Goal: Find specific page/section: Find specific page/section

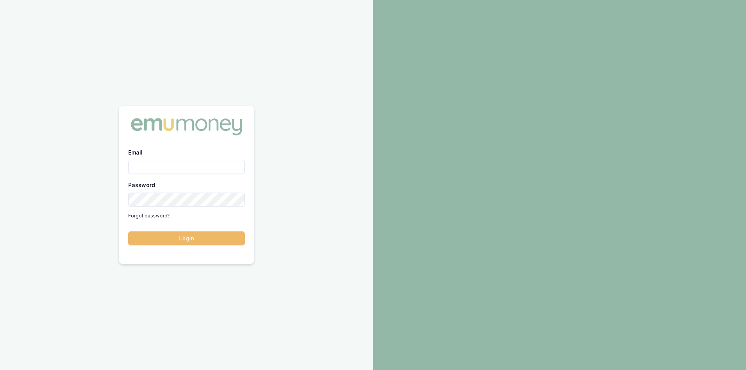
type input "[PERSON_NAME][EMAIL_ADDRESS][PERSON_NAME][DOMAIN_NAME]"
click at [183, 236] on button "Login" at bounding box center [186, 238] width 117 height 14
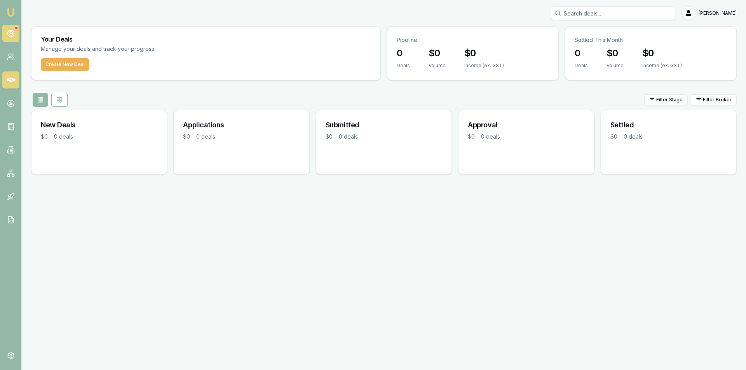
click at [12, 31] on circle at bounding box center [10, 33] width 7 height 7
